Goal: Task Accomplishment & Management: Manage account settings

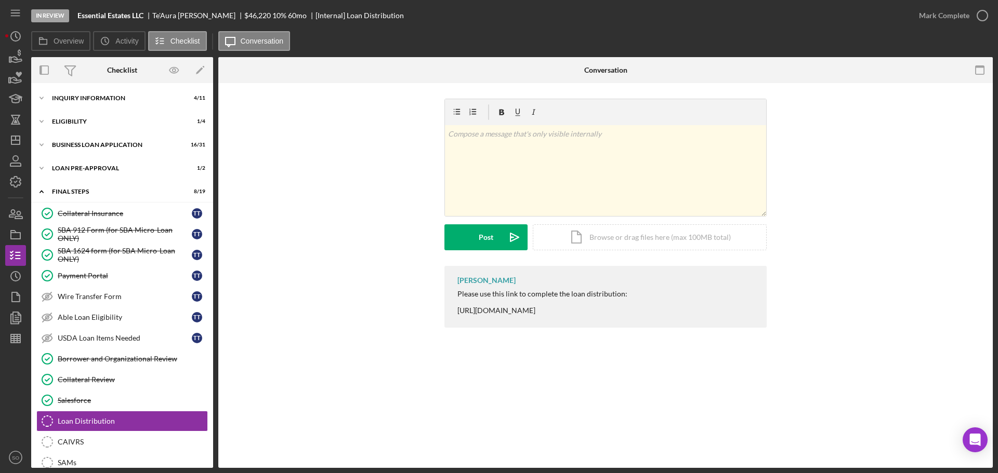
scroll to position [125, 0]
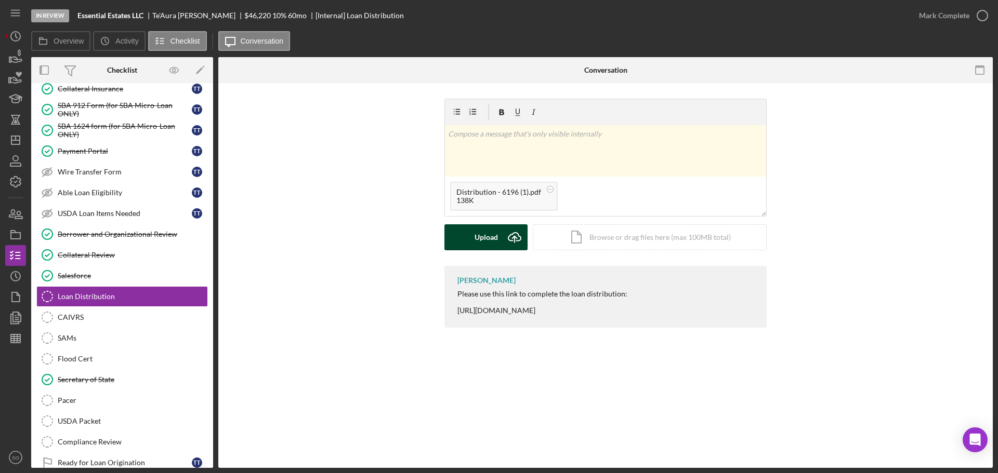
click at [487, 237] on div "Upload" at bounding box center [485, 237] width 23 height 26
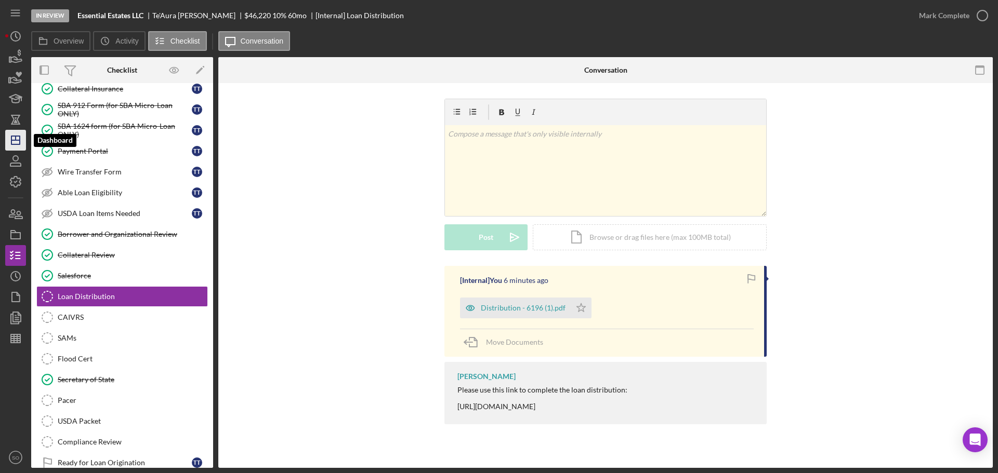
click at [16, 145] on icon "Icon/Dashboard" at bounding box center [16, 140] width 26 height 26
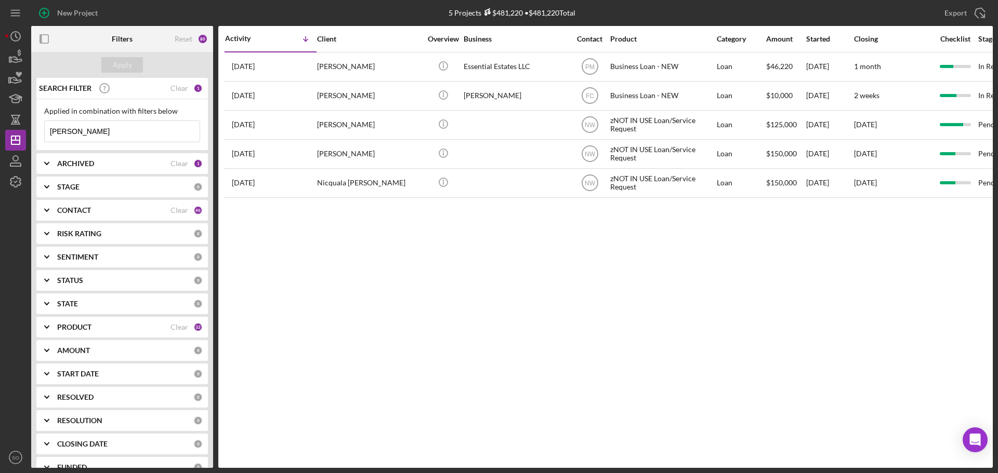
drag, startPoint x: 110, startPoint y: 126, endPoint x: 27, endPoint y: 128, distance: 82.7
click at [27, 128] on div "New Project 5 Projects $481,220 • $481,220 Total [PERSON_NAME] Export Icon/Expo…" at bounding box center [498, 234] width 987 height 468
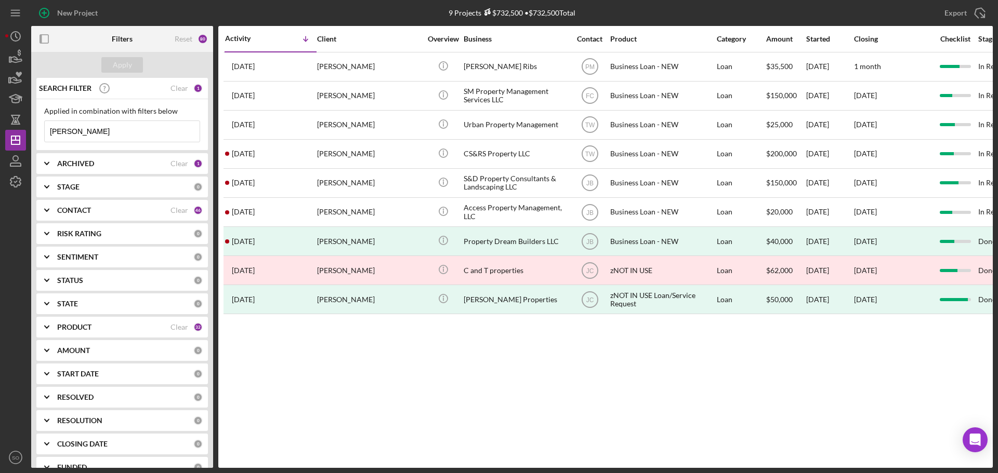
type input "[PERSON_NAME]"
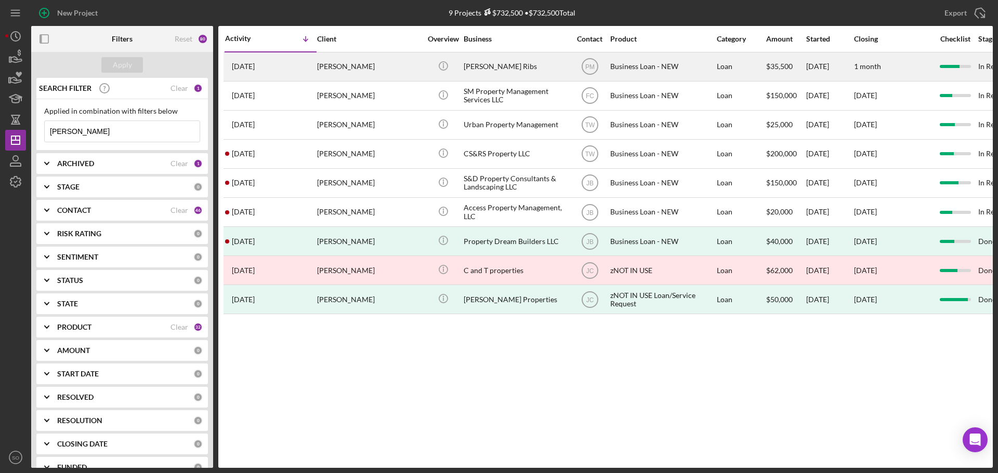
click at [342, 70] on div "[PERSON_NAME]" at bounding box center [369, 67] width 104 height 28
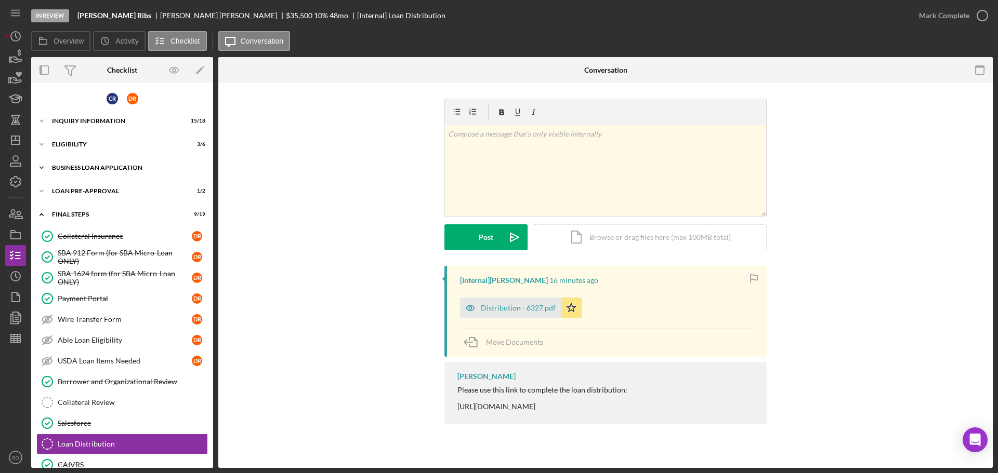
click at [111, 172] on div "Icon/Expander BUSINESS LOAN APPLICATION 28 / 41" at bounding box center [122, 167] width 182 height 21
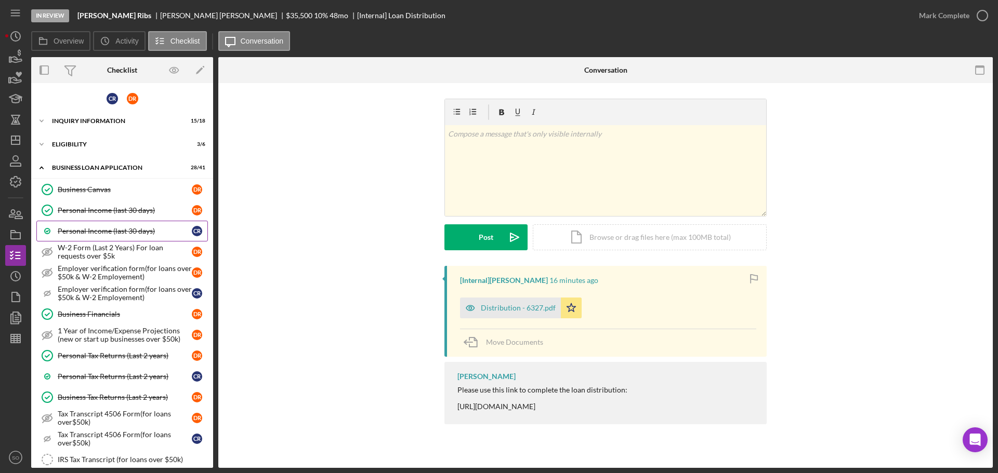
click at [127, 234] on div "Personal Income (last 30 days)" at bounding box center [125, 231] width 134 height 8
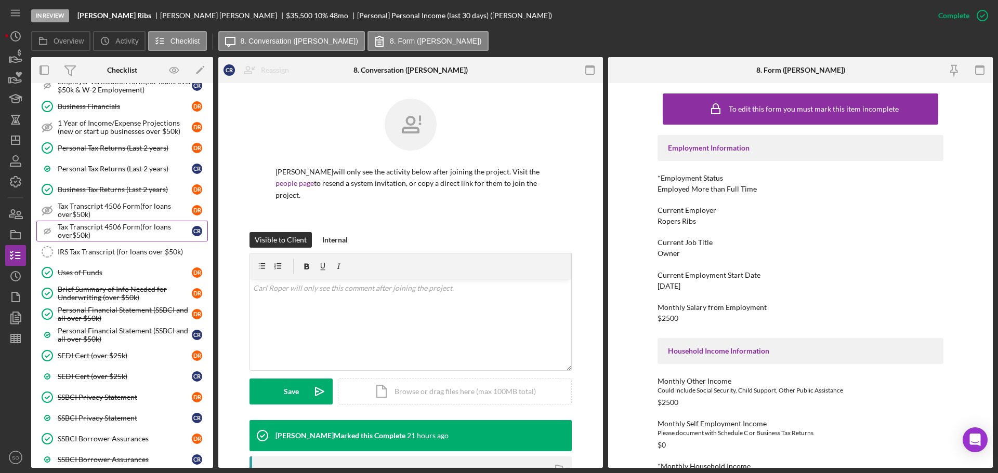
scroll to position [364, 0]
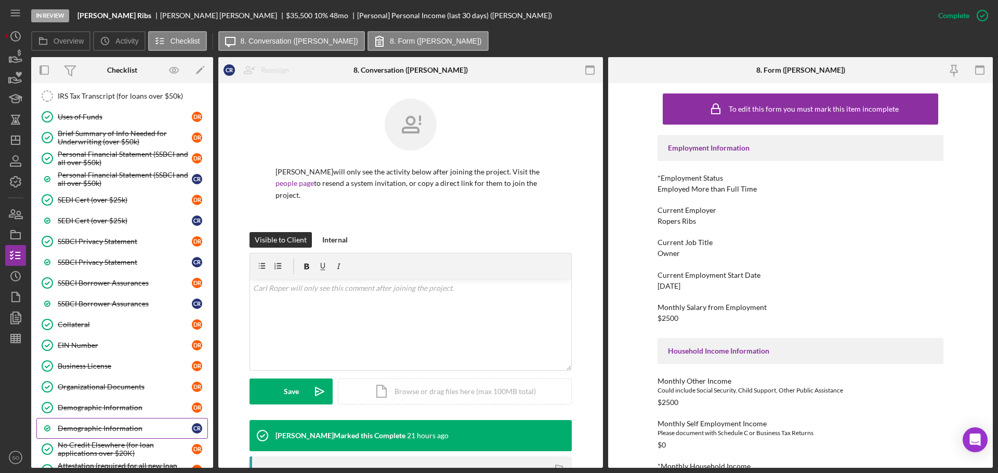
click at [118, 422] on link "Demographic Information C R" at bounding box center [121, 428] width 171 height 21
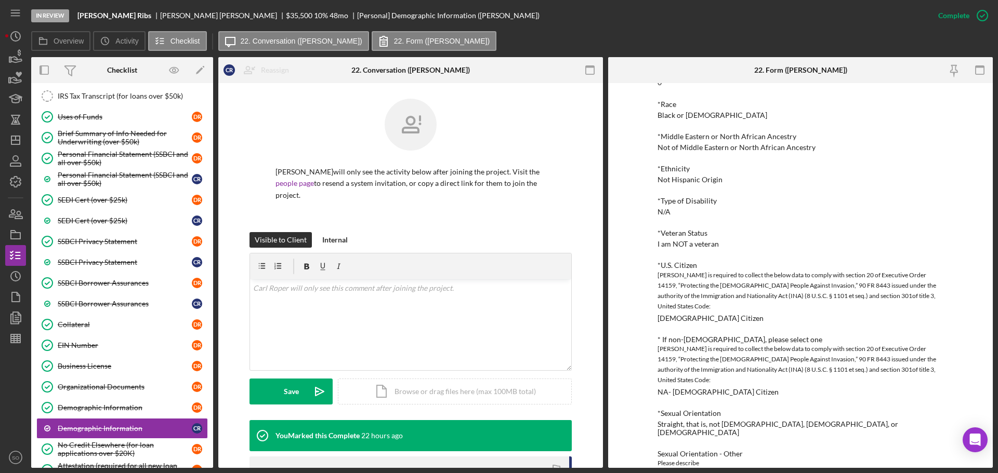
scroll to position [520, 0]
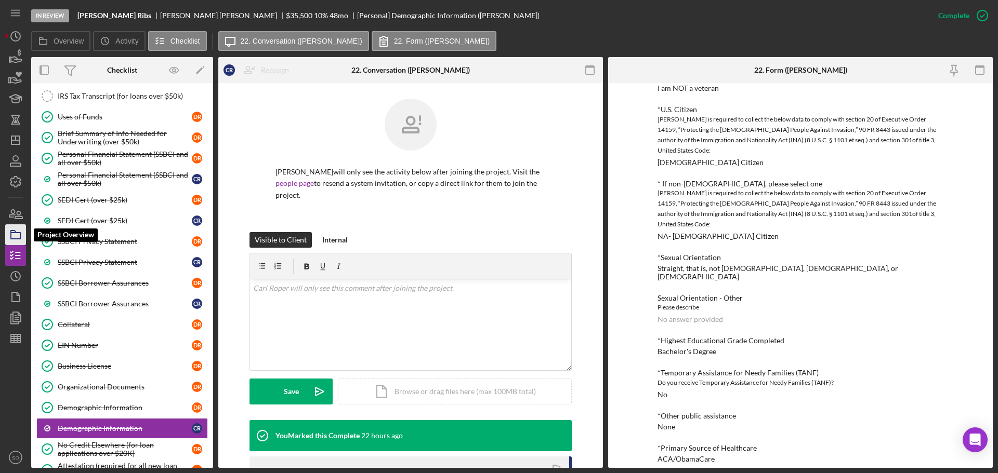
click at [15, 234] on icon "button" at bounding box center [16, 235] width 26 height 26
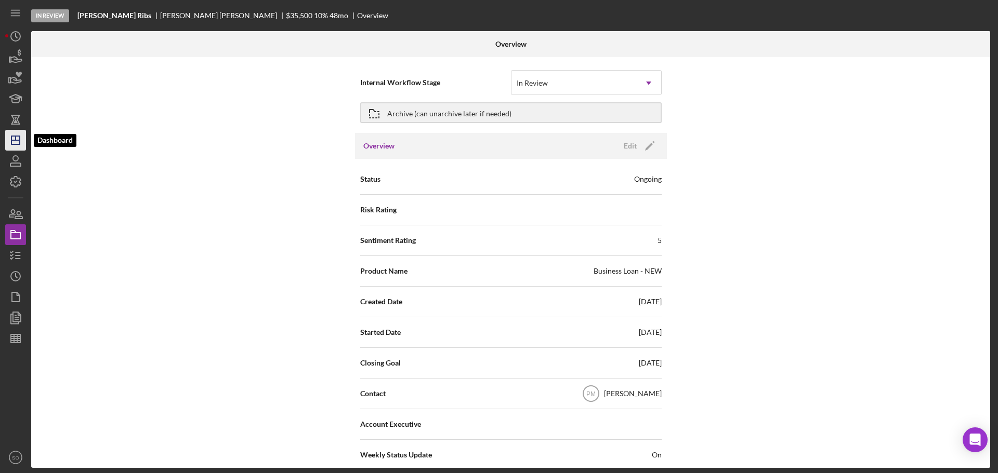
click at [18, 138] on icon "Icon/Dashboard" at bounding box center [16, 140] width 26 height 26
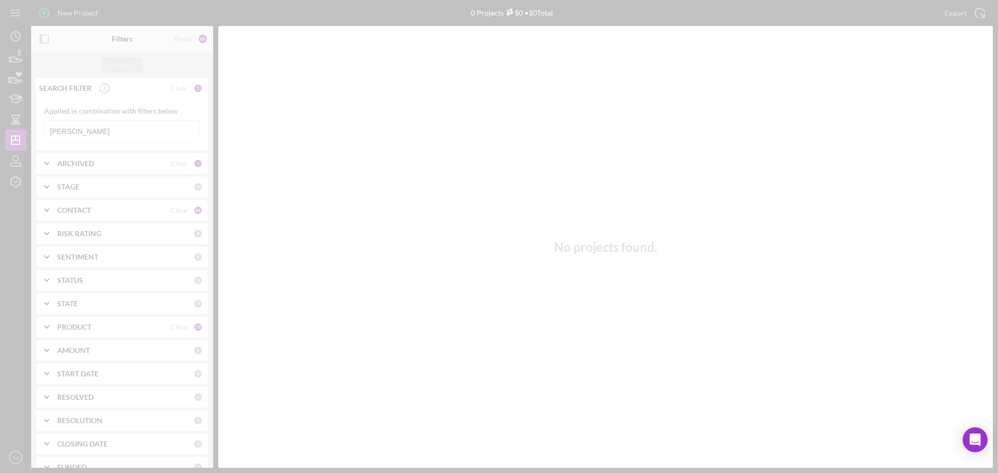
click at [114, 130] on div at bounding box center [499, 236] width 998 height 473
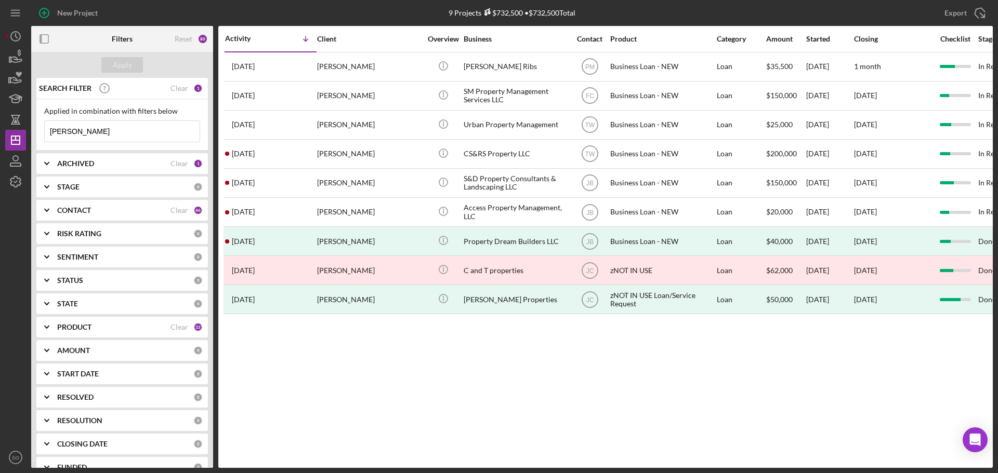
click at [105, 132] on input "[PERSON_NAME]" at bounding box center [122, 131] width 155 height 21
type input "r"
type input "Laquin"
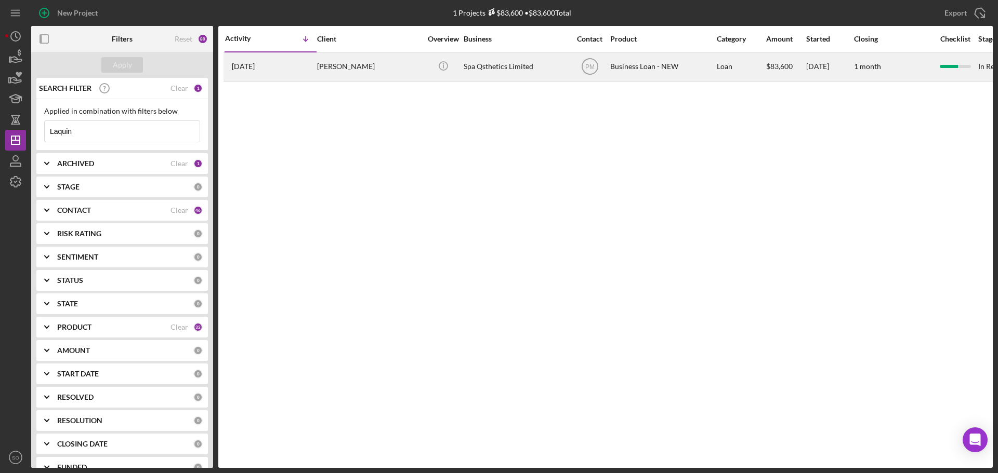
click at [349, 69] on div "[PERSON_NAME]" at bounding box center [369, 67] width 104 height 28
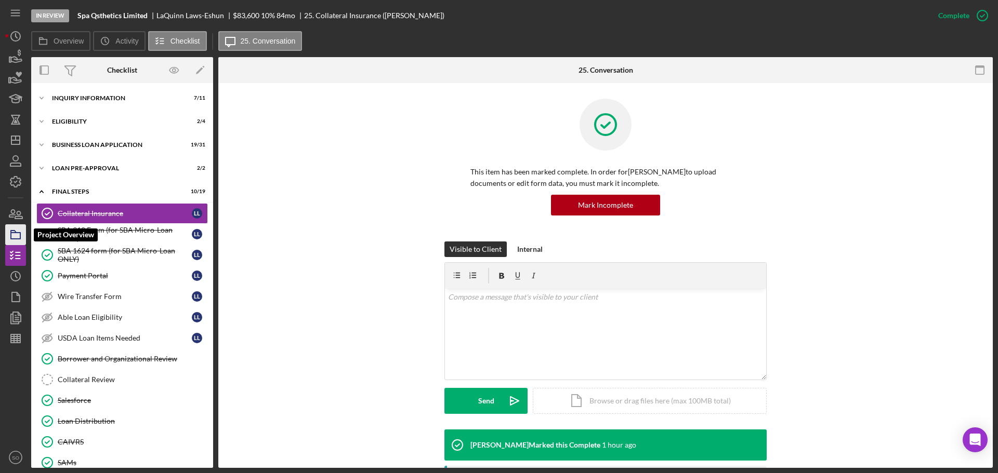
click at [19, 232] on icon "button" at bounding box center [16, 235] width 26 height 26
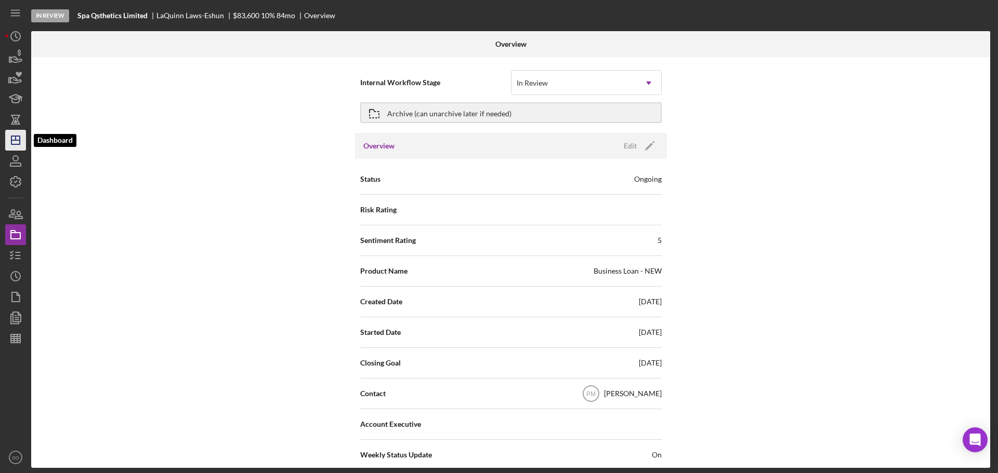
click at [15, 142] on icon "Icon/Dashboard" at bounding box center [16, 140] width 26 height 26
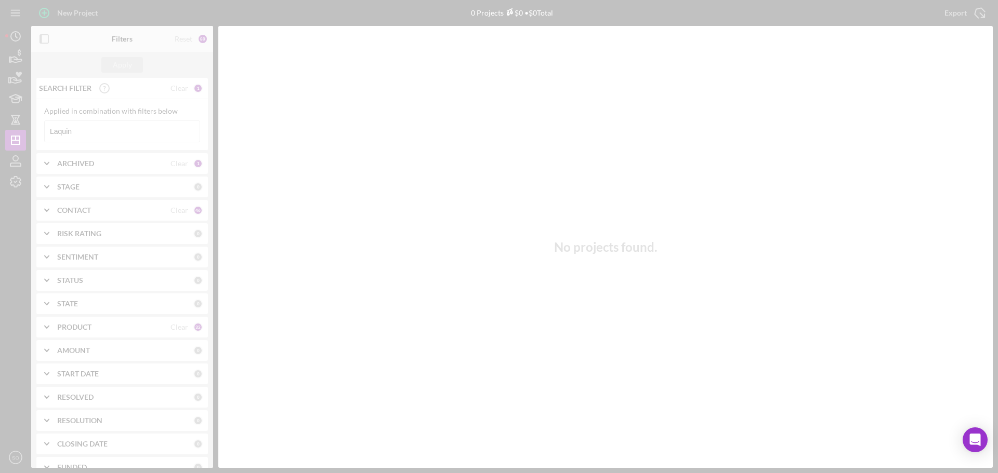
click at [138, 130] on div at bounding box center [499, 236] width 998 height 473
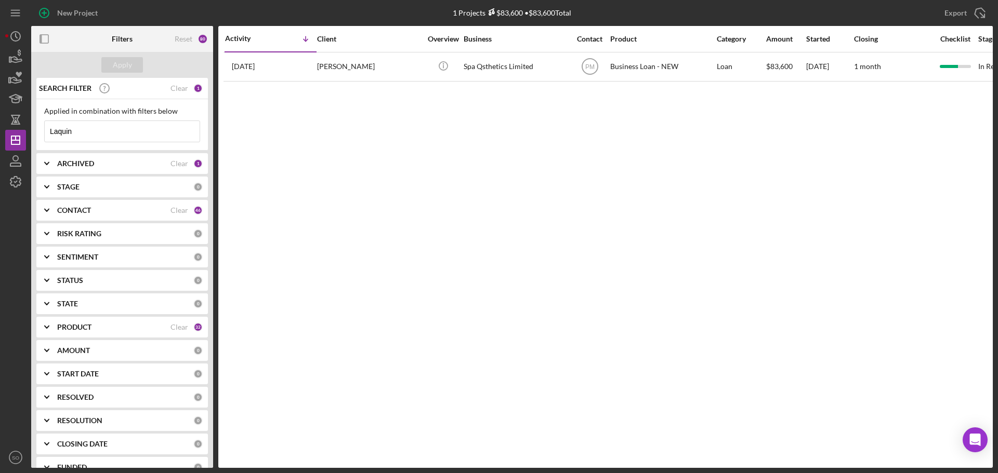
drag, startPoint x: 138, startPoint y: 130, endPoint x: 44, endPoint y: 131, distance: 94.6
click at [44, 131] on div "Applied in combination with filters below Laquin Icon/Menu Close" at bounding box center [121, 124] width 171 height 51
click at [99, 130] on input "Laquin" at bounding box center [122, 131] width 155 height 21
drag, startPoint x: 99, startPoint y: 130, endPoint x: 35, endPoint y: 136, distance: 64.2
click at [35, 136] on div "SEARCH FILTER Clear 1 Applied in combination with filters below Laquin Icon/Men…" at bounding box center [122, 273] width 182 height 390
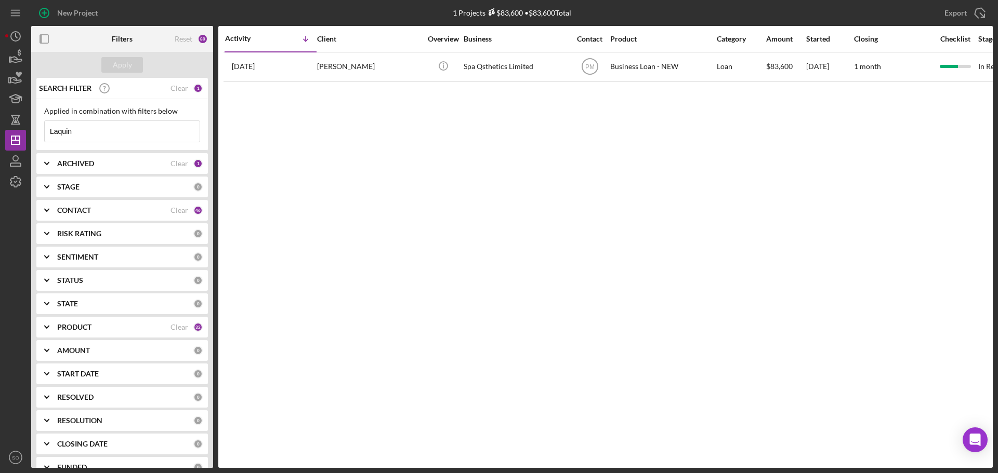
paste input "[PERSON_NAME]"
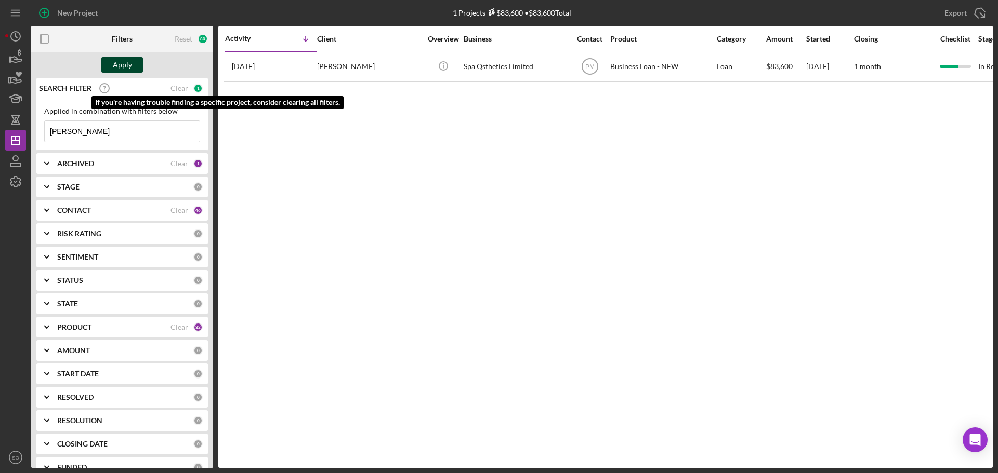
type input "[PERSON_NAME]"
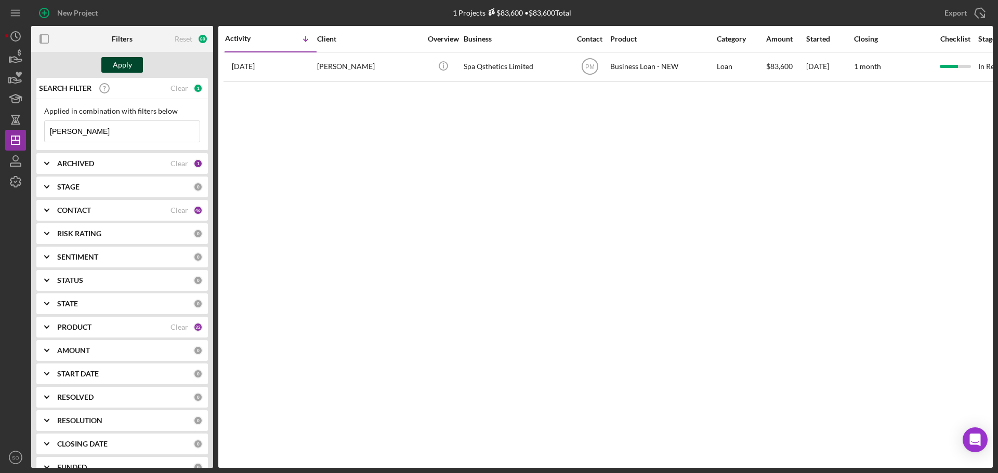
click at [129, 67] on div "Apply" at bounding box center [122, 65] width 19 height 16
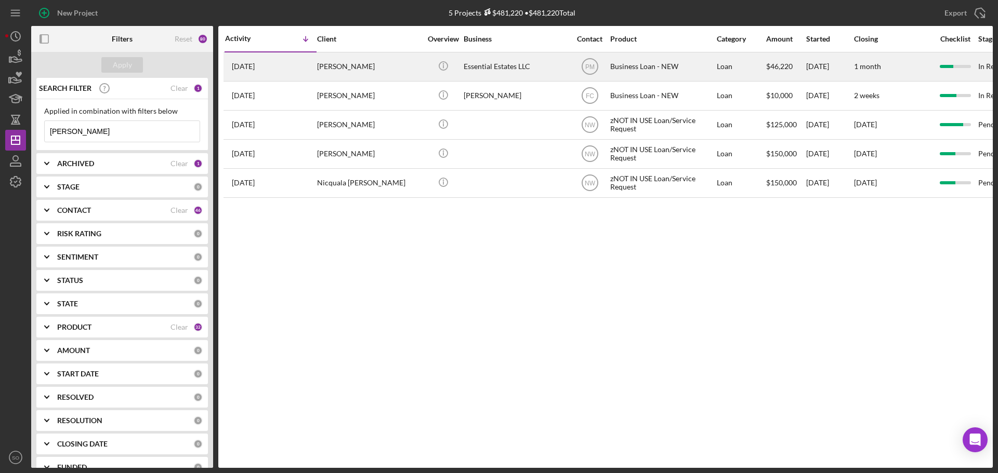
click at [362, 71] on div "[PERSON_NAME]" at bounding box center [369, 67] width 104 height 28
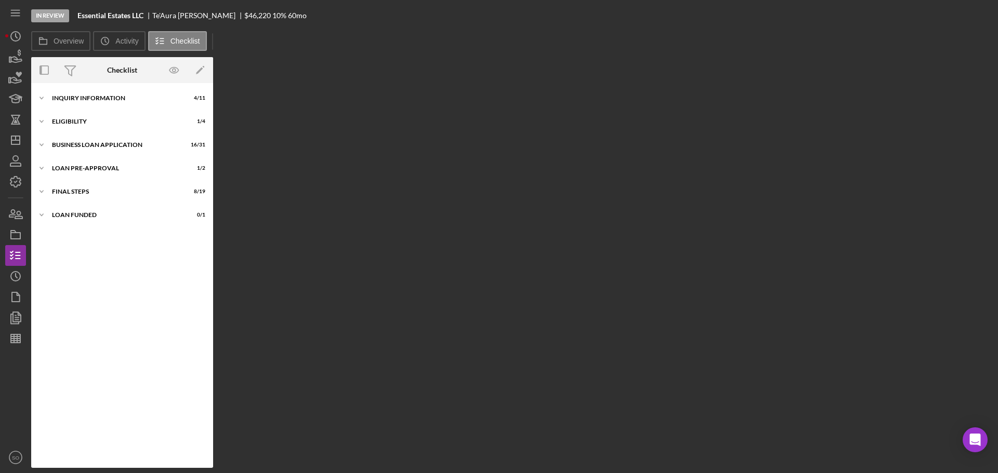
scroll to position [145, 0]
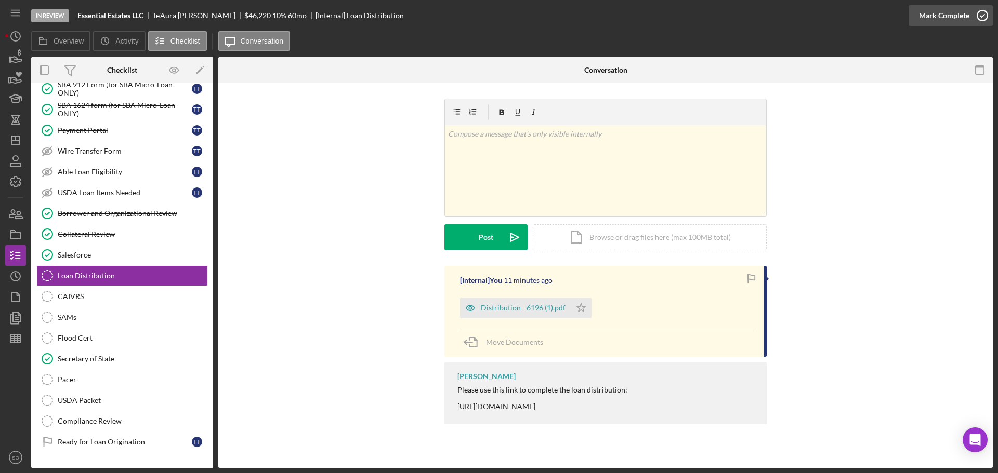
click at [953, 17] on div "Mark Complete" at bounding box center [944, 15] width 50 height 21
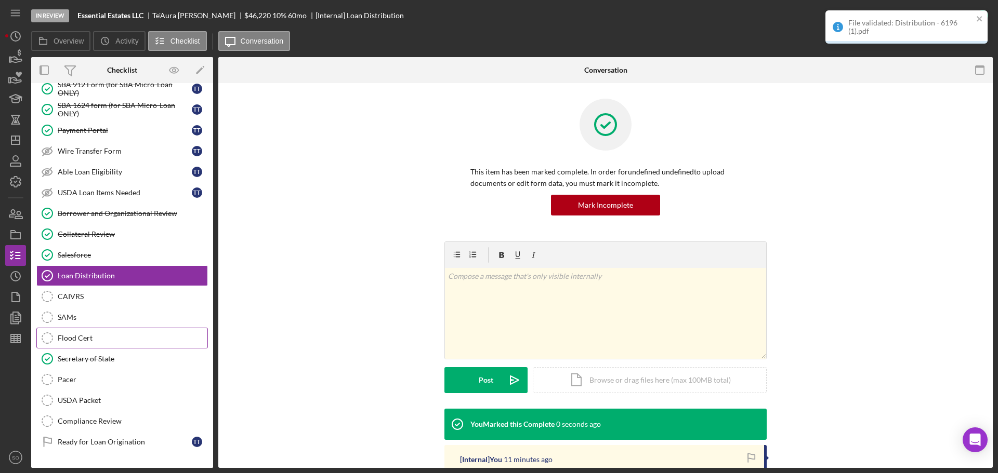
scroll to position [0, 0]
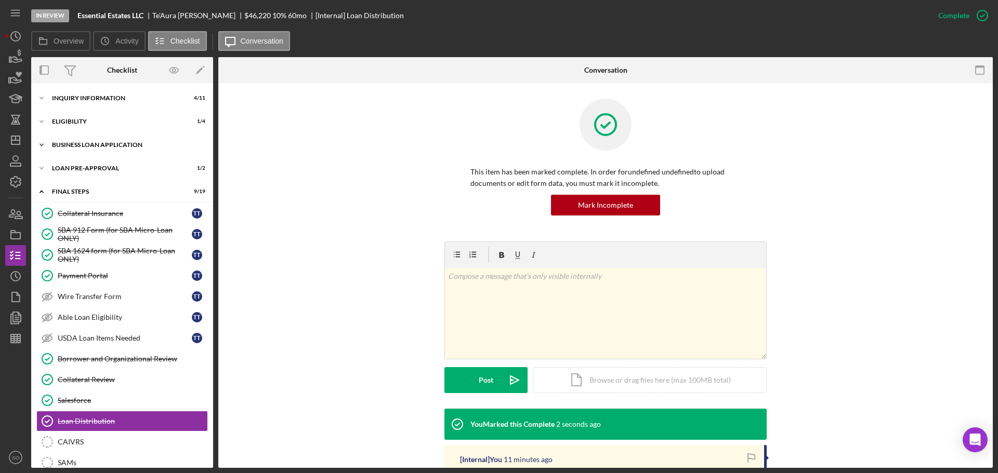
click at [111, 147] on div "BUSINESS LOAN APPLICATION" at bounding box center [126, 145] width 148 height 6
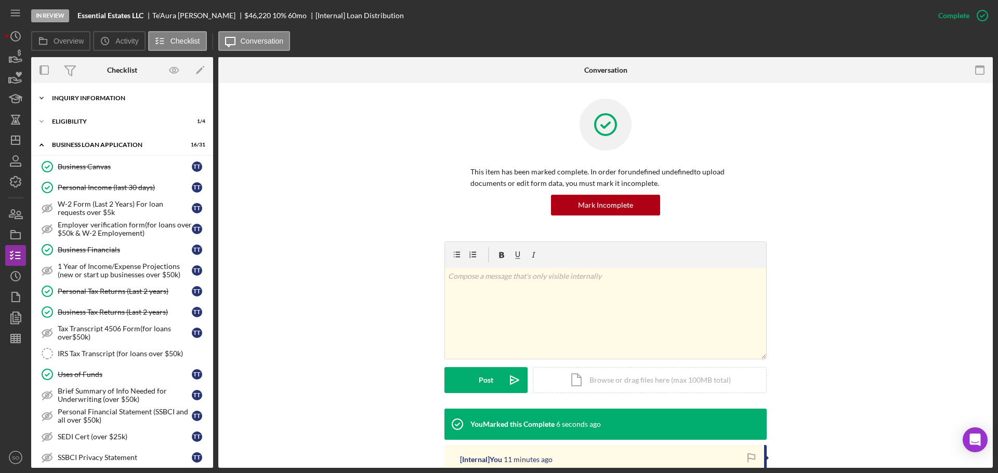
click at [89, 102] on div "Icon/Expander INQUIRY INFORMATION 4 / 11" at bounding box center [122, 98] width 182 height 21
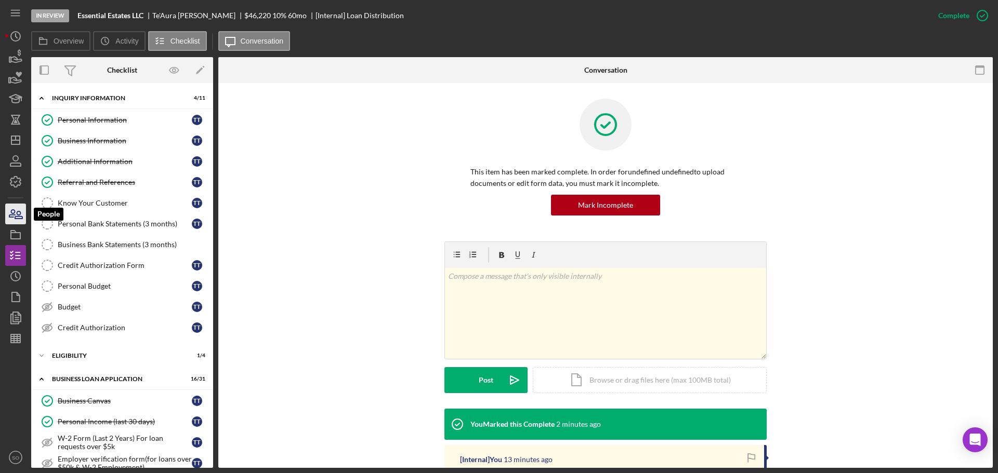
click at [16, 218] on icon "button" at bounding box center [18, 214] width 7 height 7
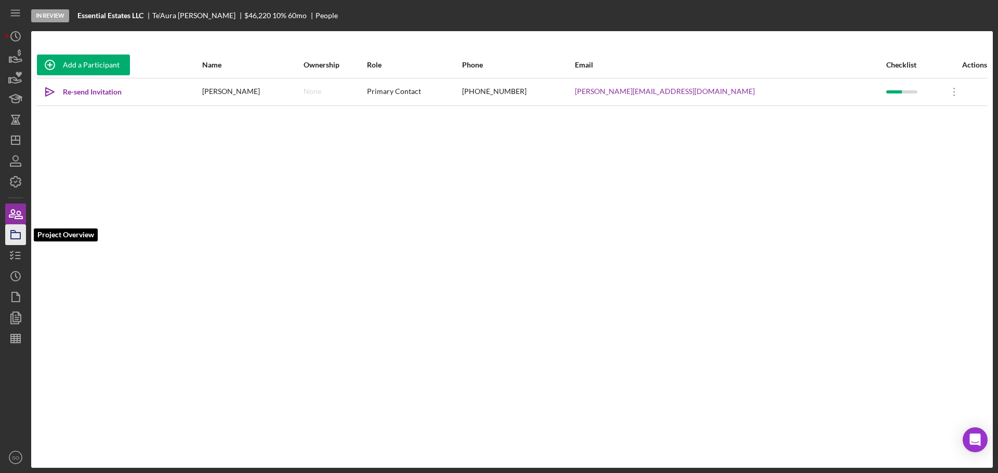
click at [12, 238] on icon "button" at bounding box center [16, 235] width 26 height 26
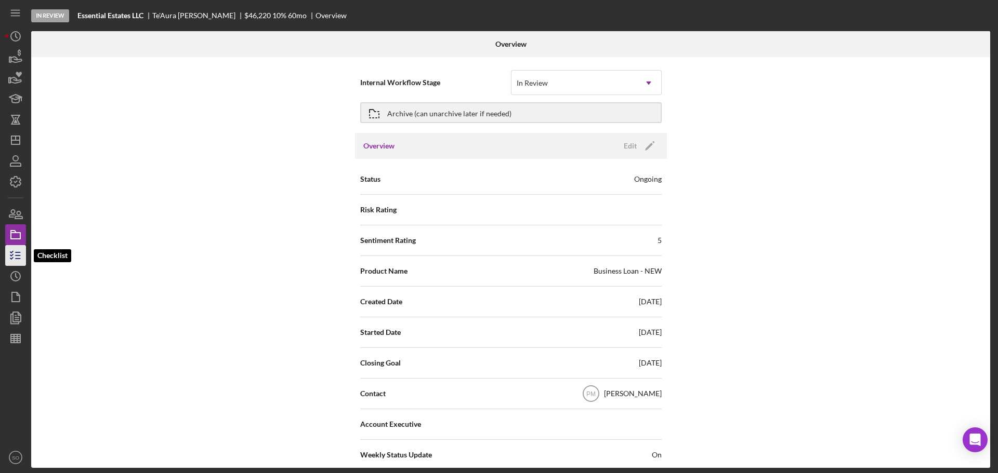
click at [16, 258] on icon "button" at bounding box center [16, 256] width 26 height 26
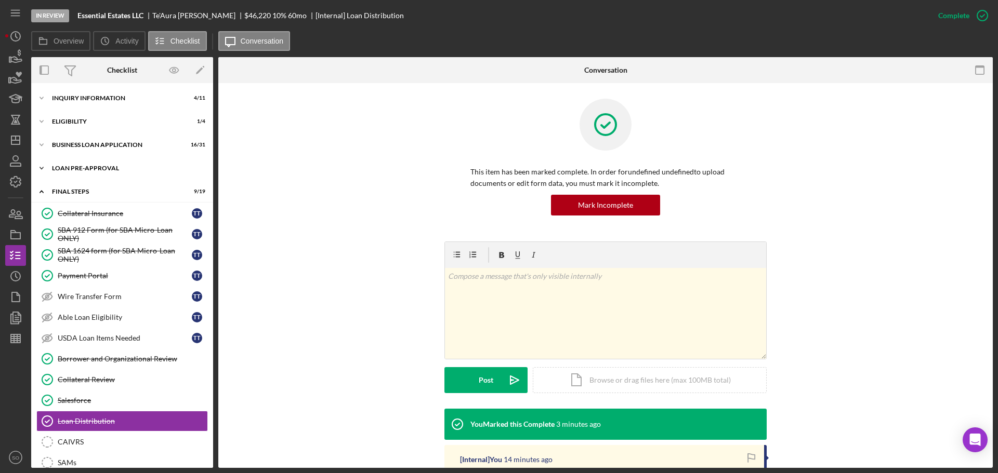
click at [82, 169] on div "LOAN PRE-APPROVAL" at bounding box center [126, 168] width 148 height 6
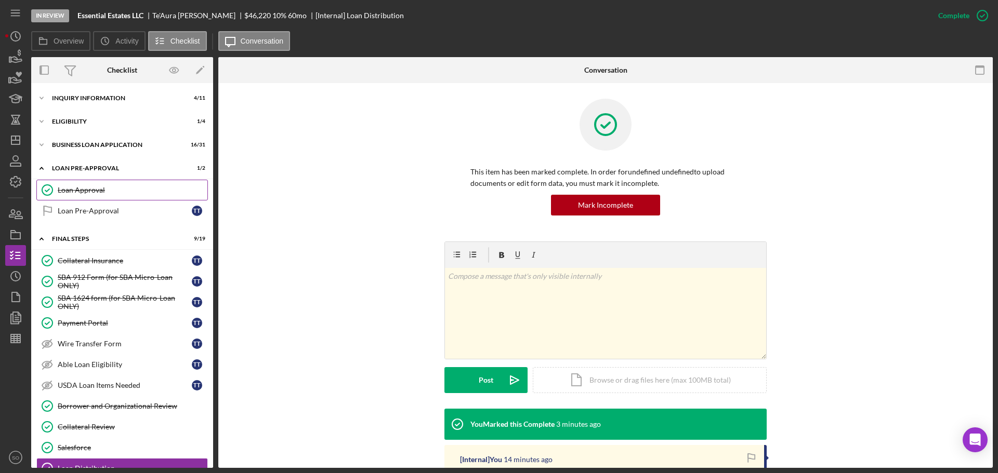
click at [82, 194] on div "Loan Approval" at bounding box center [133, 190] width 150 height 8
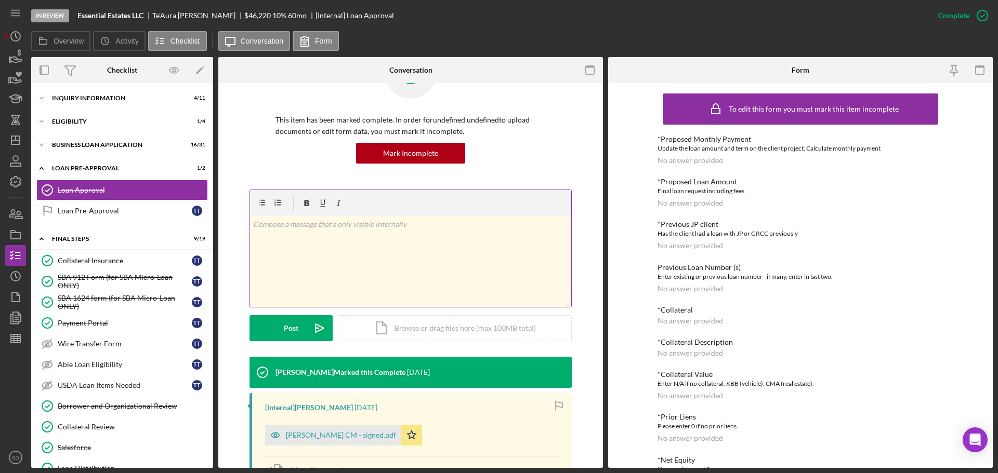
scroll to position [156, 0]
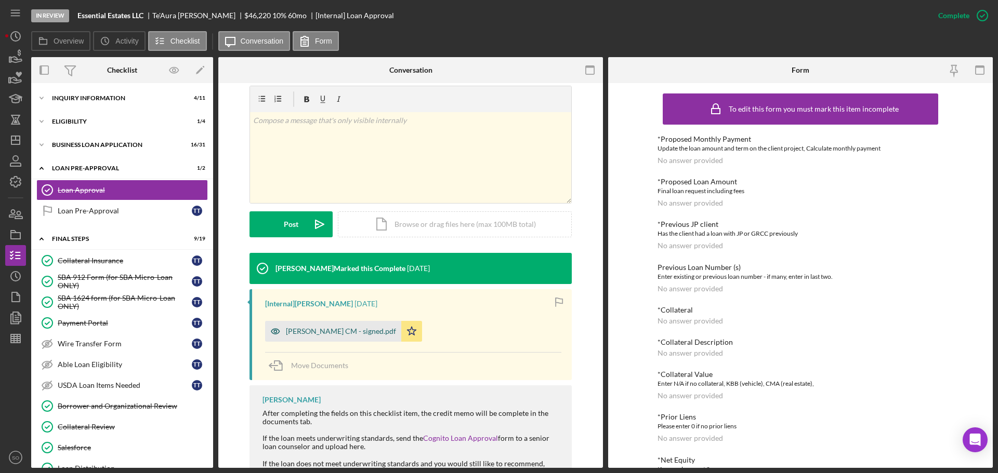
click at [322, 335] on div "[PERSON_NAME] CM - signed.pdf" at bounding box center [341, 331] width 110 height 8
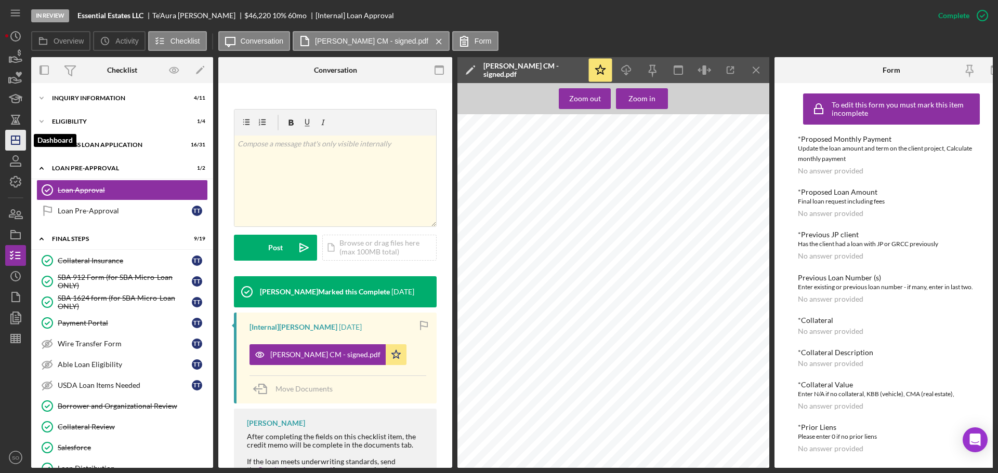
click at [24, 134] on icon "Icon/Dashboard" at bounding box center [16, 140] width 26 height 26
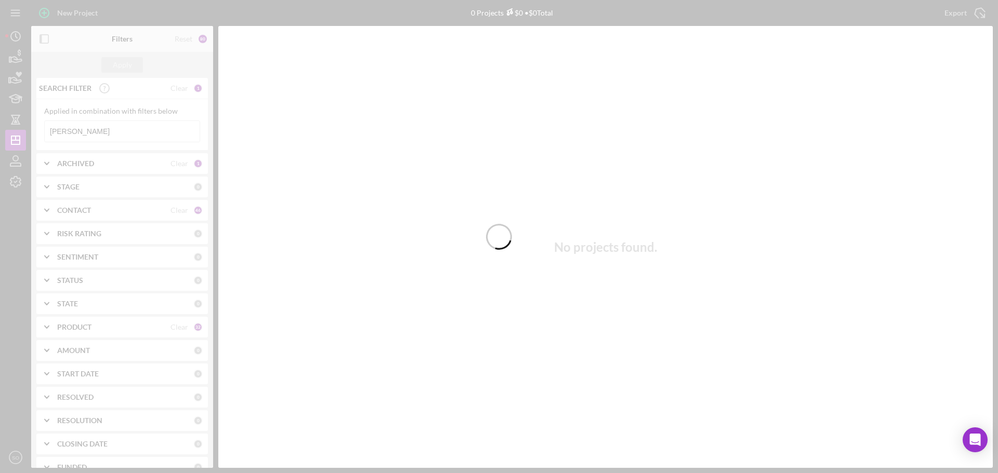
click at [113, 132] on div at bounding box center [499, 236] width 998 height 473
click at [116, 133] on div at bounding box center [499, 236] width 998 height 473
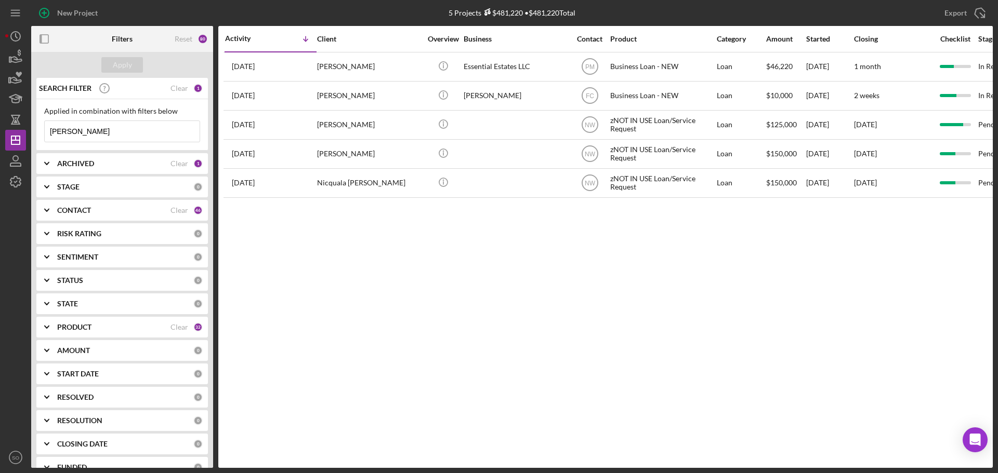
drag, startPoint x: 87, startPoint y: 131, endPoint x: 45, endPoint y: 130, distance: 42.6
click at [45, 130] on input "[PERSON_NAME]" at bounding box center [122, 131] width 155 height 21
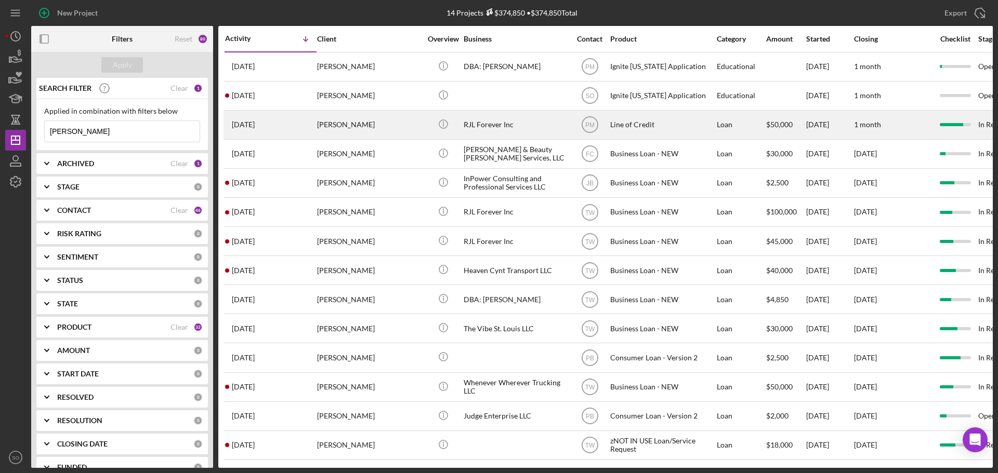
type input "[PERSON_NAME]"
click at [376, 121] on div "[PERSON_NAME]" at bounding box center [369, 125] width 104 height 28
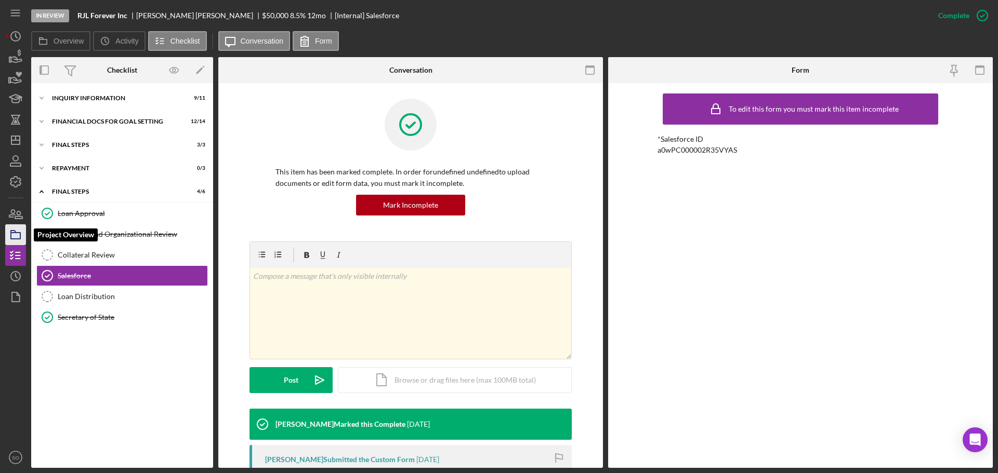
click at [13, 233] on polygon "button" at bounding box center [13, 232] width 5 height 2
